Goal: Information Seeking & Learning: Learn about a topic

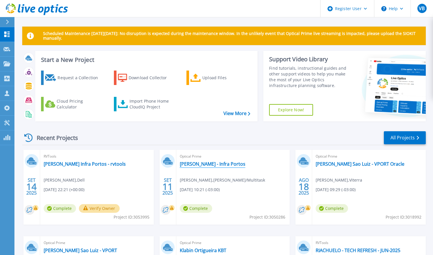
click at [192, 164] on link "[PERSON_NAME] - Infra Portos" at bounding box center [213, 164] width 66 height 6
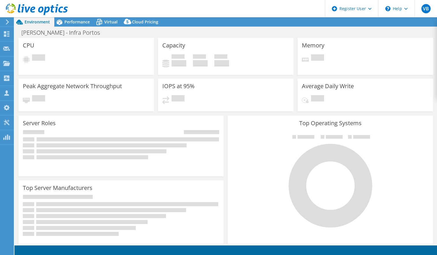
select select "USD"
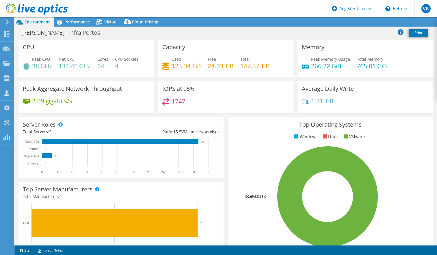
click at [77, 17] on header "VB Dell User [PERSON_NAME] [EMAIL_ADDRESS][DOMAIN_NAME] Dell My Profile Log Out…" at bounding box center [218, 8] width 437 height 17
click at [77, 21] on span "Performance" at bounding box center [76, 21] width 25 height 5
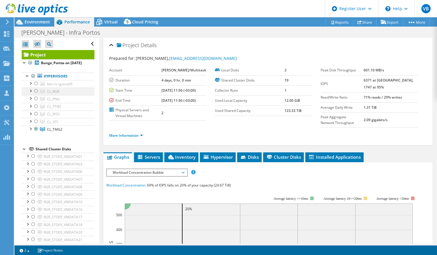
click at [36, 95] on div at bounding box center [36, 91] width 6 height 7
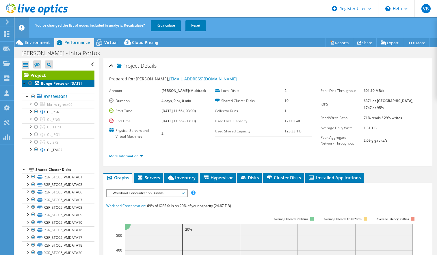
click at [35, 87] on link "Bunge_Portos on [DATE]" at bounding box center [58, 84] width 73 height 8
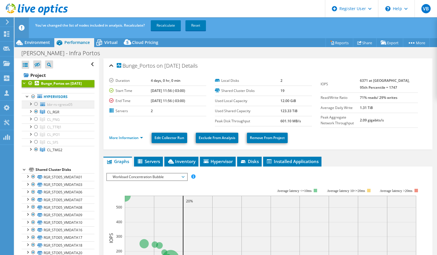
click at [34, 108] on div at bounding box center [36, 104] width 6 height 7
click at [35, 153] on div at bounding box center [36, 149] width 6 height 7
click at [169, 25] on link "Recalculate" at bounding box center [166, 25] width 30 height 10
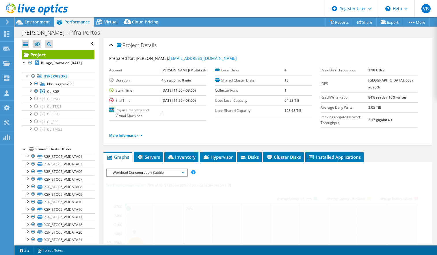
click at [45, 19] on div at bounding box center [34, 9] width 68 height 19
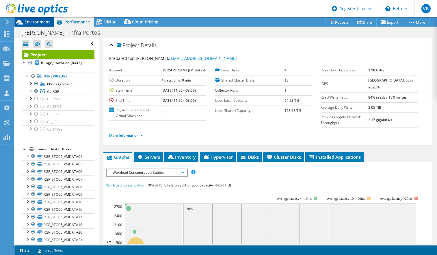
click at [45, 23] on span "Environment" at bounding box center [37, 21] width 25 height 5
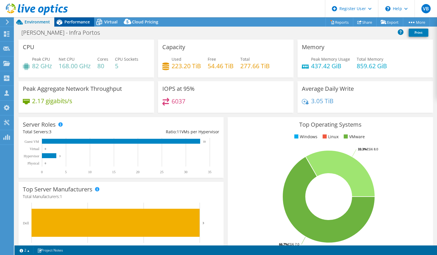
click at [72, 21] on span "Performance" at bounding box center [76, 21] width 25 height 5
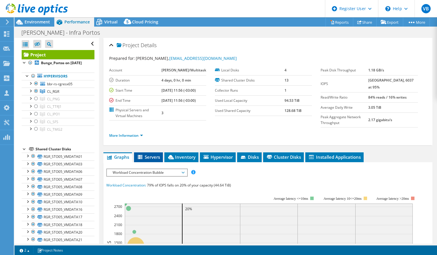
click at [148, 160] on span "Servers" at bounding box center [148, 157] width 23 height 6
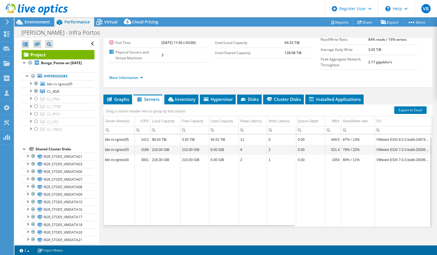
scroll to position [2, 0]
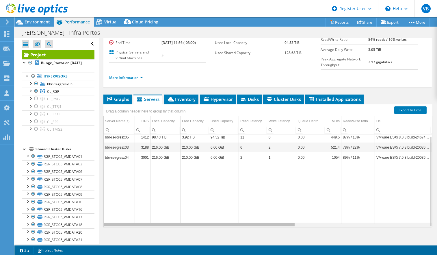
drag, startPoint x: 246, startPoint y: 233, endPoint x: 191, endPoint y: 237, distance: 54.8
click at [191, 237] on body "VB Dell User [PERSON_NAME] [EMAIL_ADDRESS][DOMAIN_NAME] Dell My Profile Log Out…" at bounding box center [218, 127] width 437 height 255
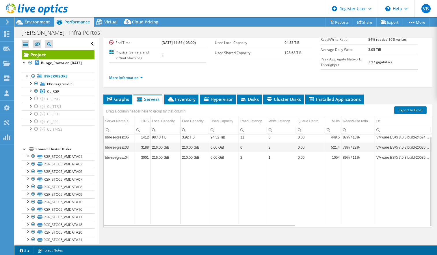
click at [121, 142] on td "bbr-rs-rgresx05" at bounding box center [119, 137] width 31 height 10
